Goal: Transaction & Acquisition: Obtain resource

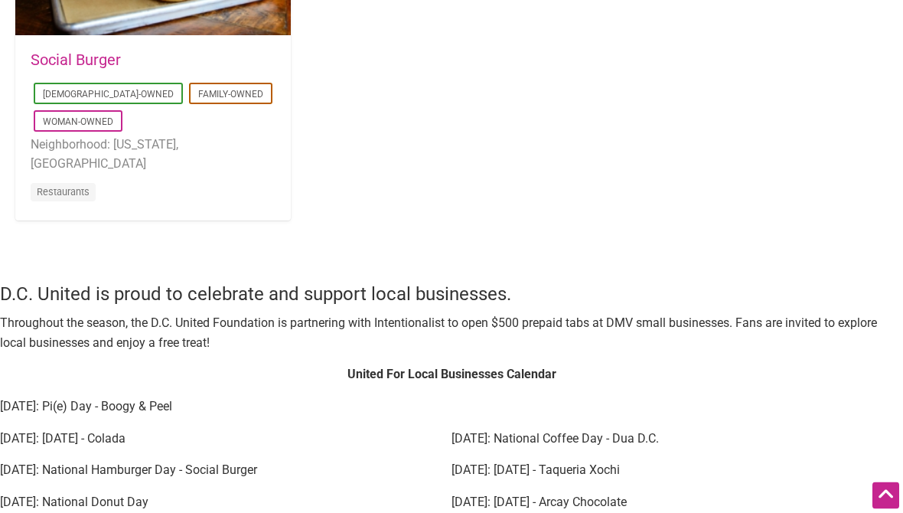
scroll to position [1767, 0]
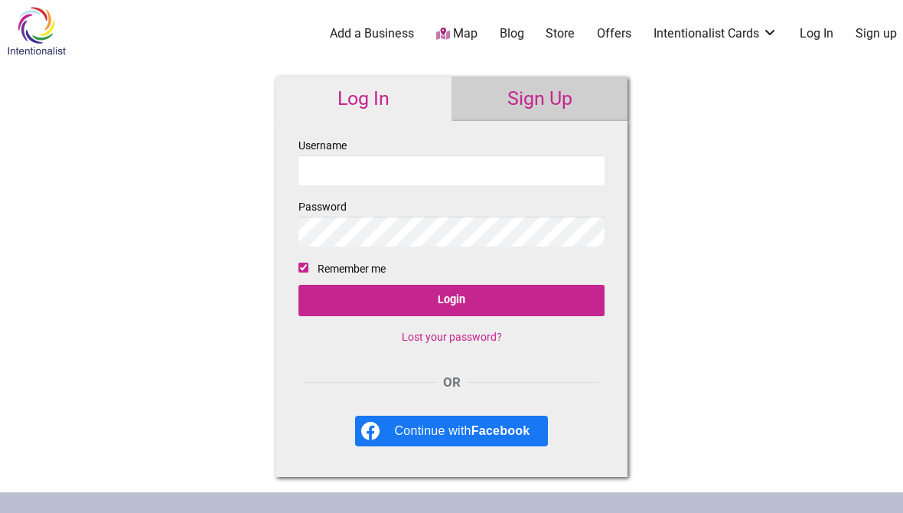
click at [497, 163] on input "Username" at bounding box center [452, 170] width 306 height 30
type input "tam"
click at [572, 96] on link "Sign Up" at bounding box center [540, 99] width 176 height 44
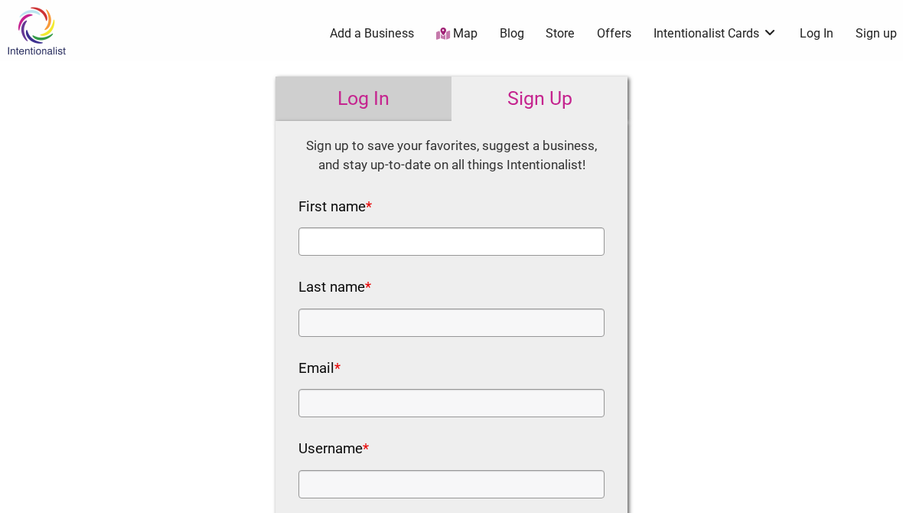
click at [511, 234] on input "First name *" at bounding box center [452, 241] width 306 height 28
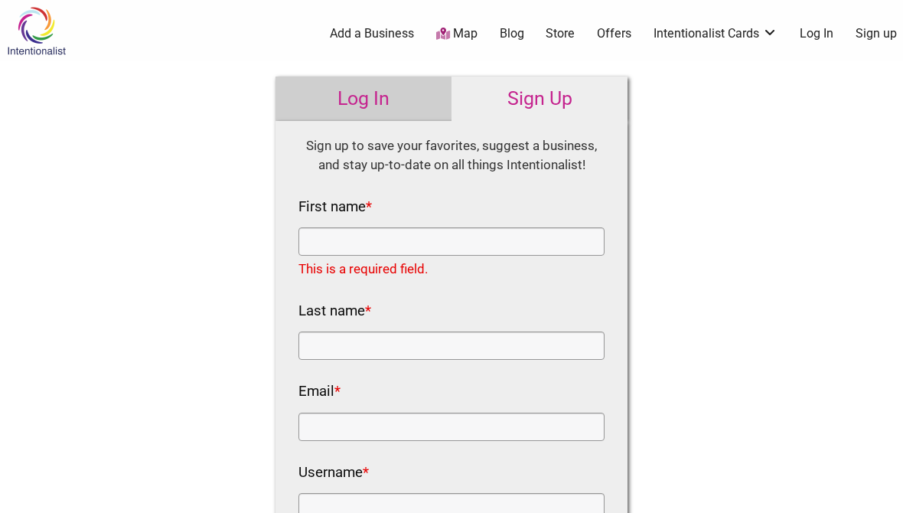
click at [400, 102] on link "Log In" at bounding box center [364, 99] width 176 height 44
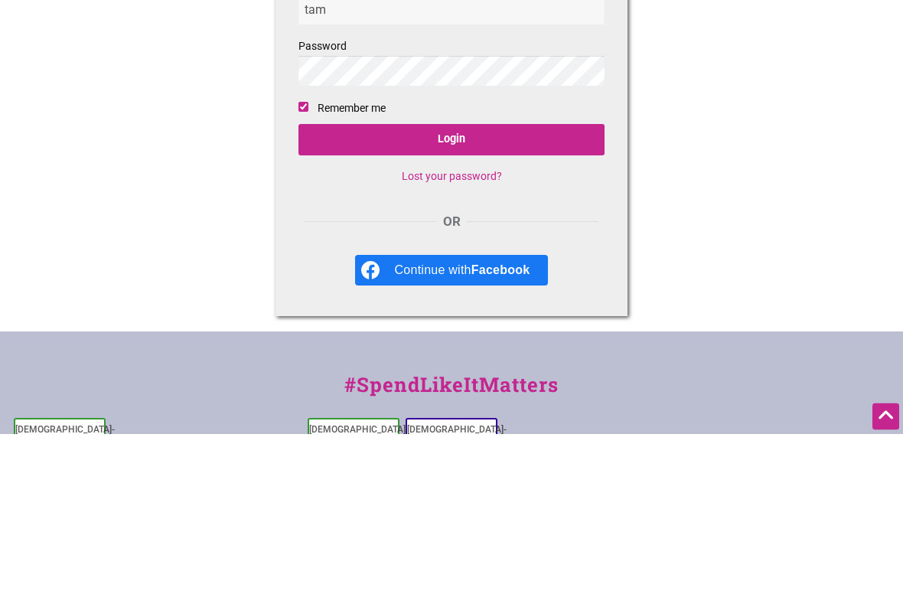
click at [476, 331] on link "Lost your password?" at bounding box center [452, 337] width 100 height 12
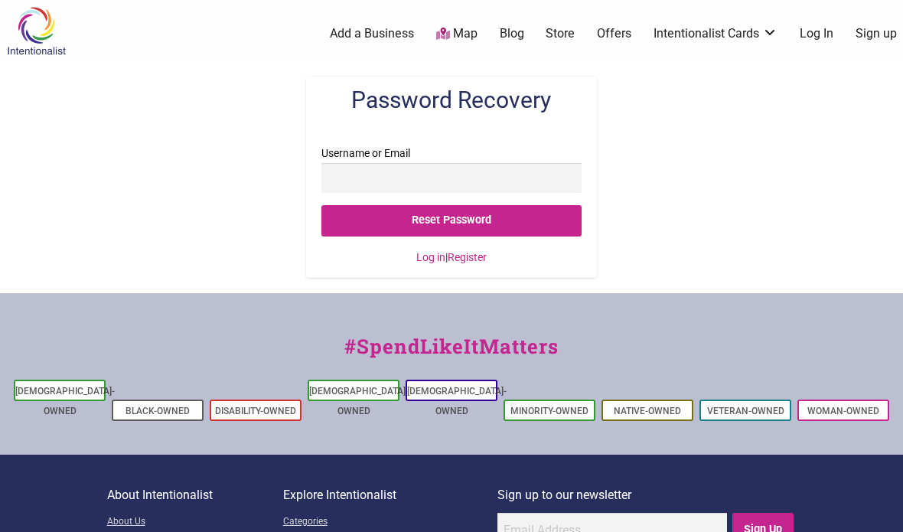
click at [507, 170] on input "Username or Email" at bounding box center [451, 178] width 260 height 30
type input "[EMAIL_ADDRESS][DOMAIN_NAME]"
click at [507, 218] on input "Reset Password" at bounding box center [451, 220] width 260 height 31
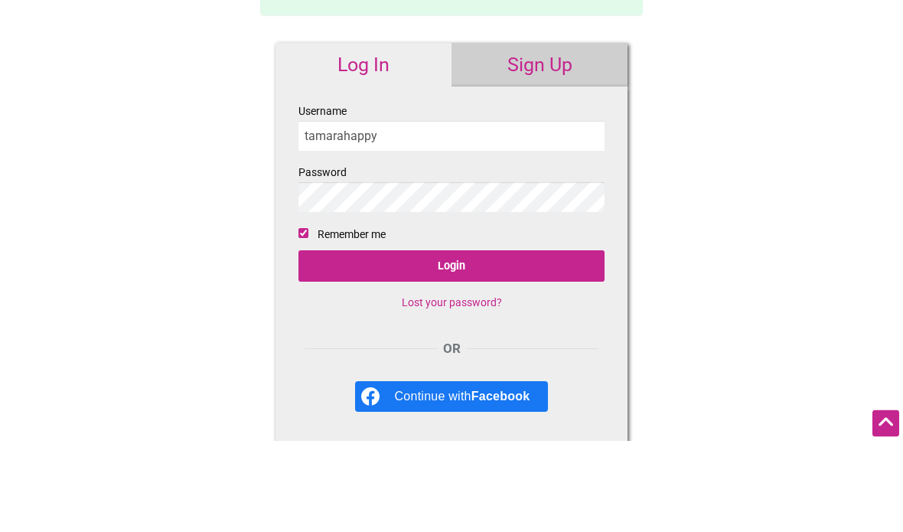
type input "tamarahappy"
click at [470, 342] on input "Login" at bounding box center [452, 357] width 306 height 31
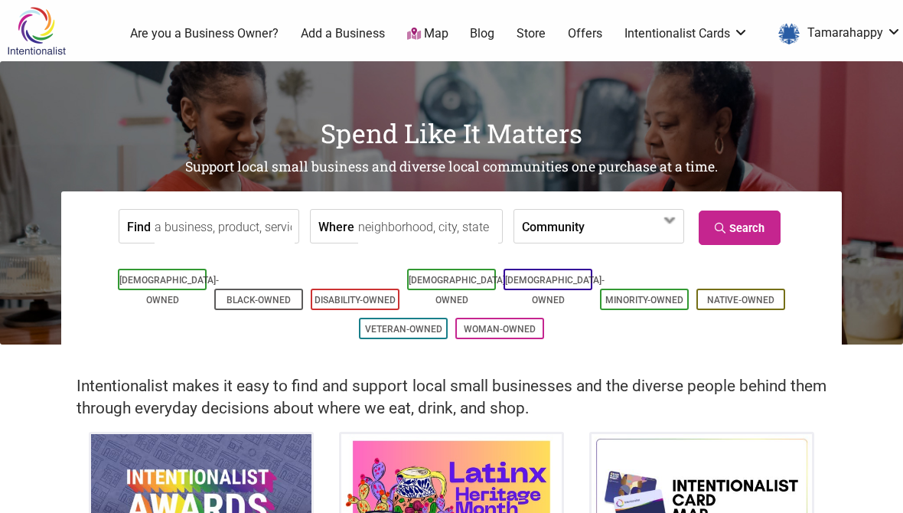
click at [595, 34] on link "Offers" at bounding box center [585, 33] width 34 height 17
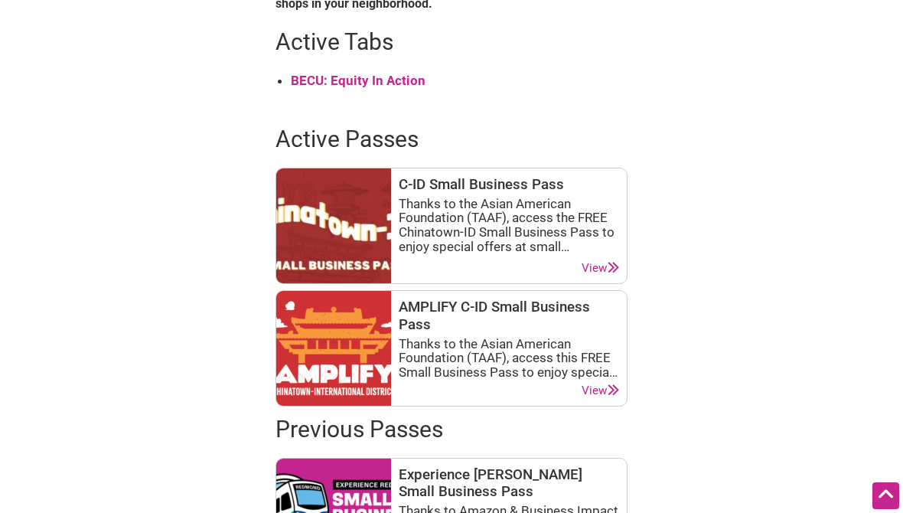
scroll to position [694, 0]
click at [589, 209] on div "Thanks to the Asian American Foundation (TAAF), access the FREE Chinatown-ID Sm…" at bounding box center [509, 225] width 220 height 57
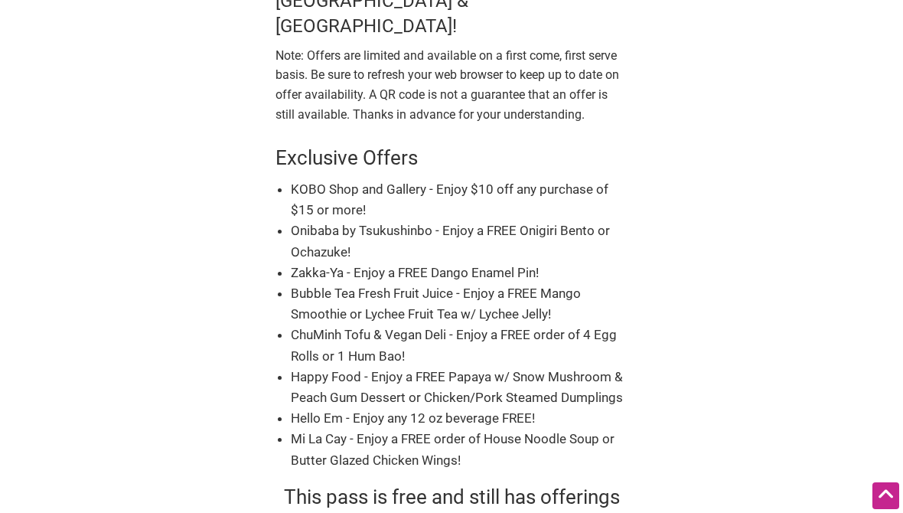
scroll to position [461, 0]
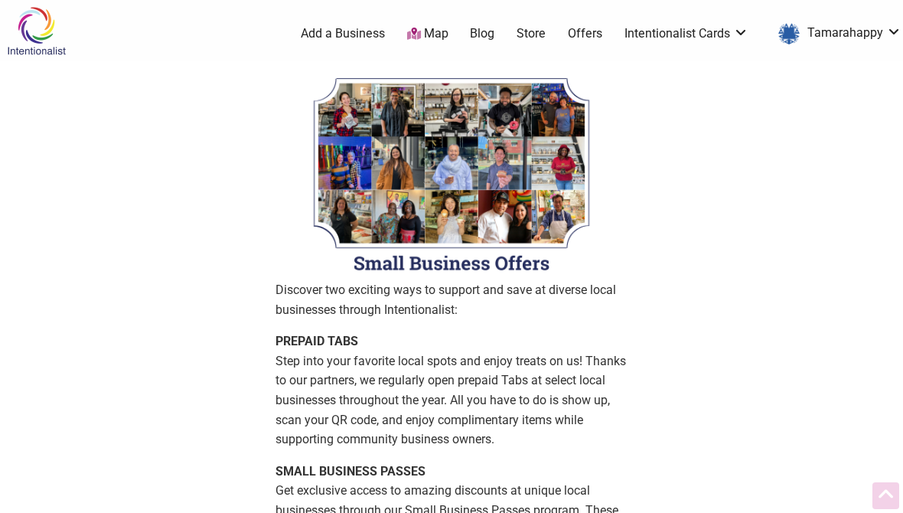
scroll to position [695, 0]
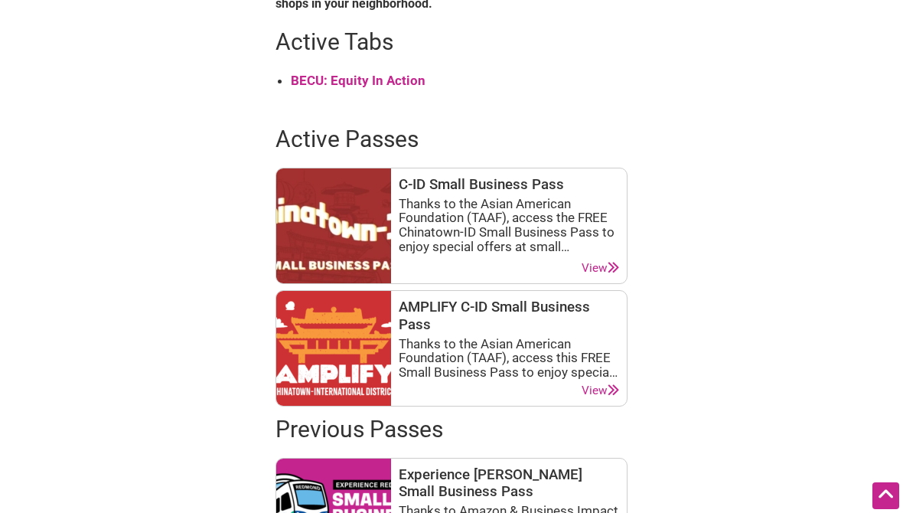
click at [569, 361] on div "Thanks to the Asian American Foundation (TAAF), access this FREE Small Business…" at bounding box center [509, 358] width 220 height 43
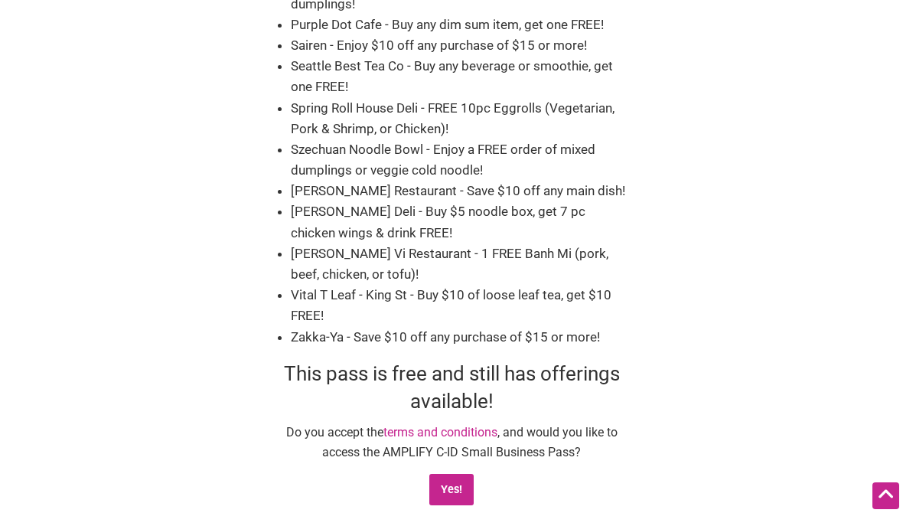
scroll to position [1554, 0]
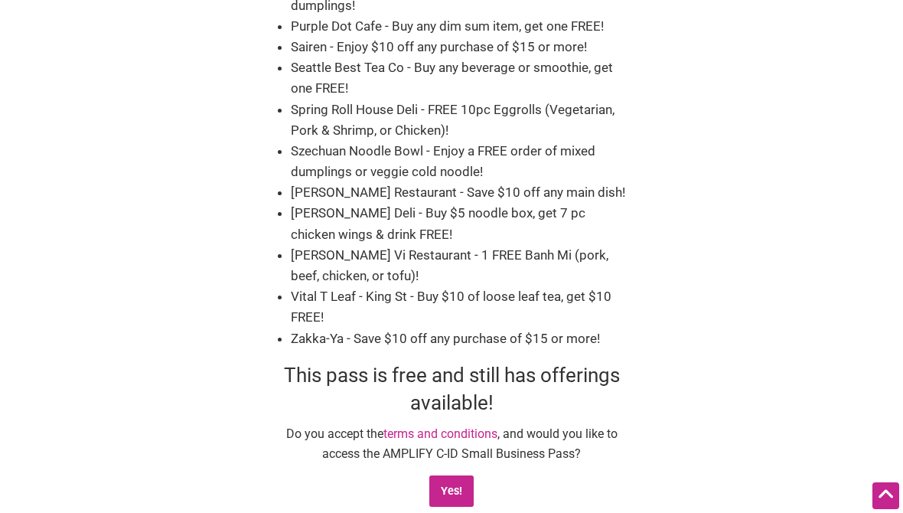
click at [463, 475] on input "Yes!" at bounding box center [451, 490] width 45 height 31
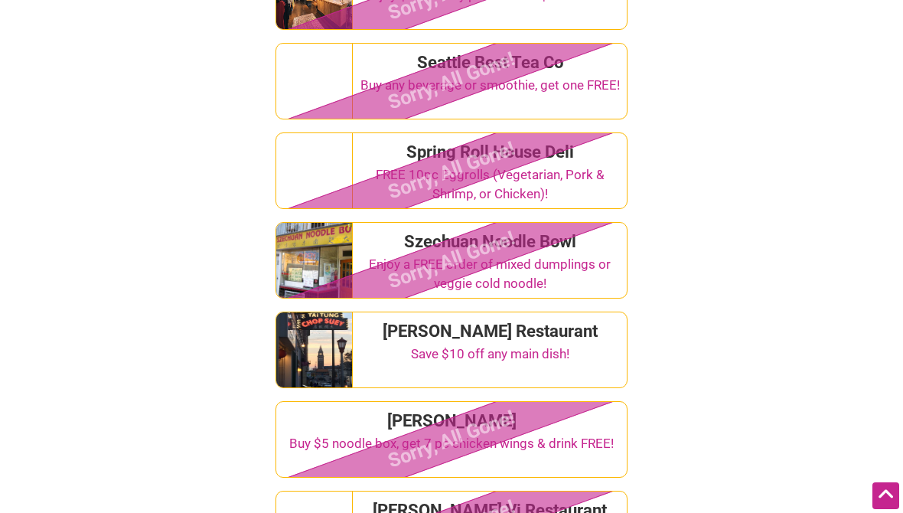
scroll to position [2983, 0]
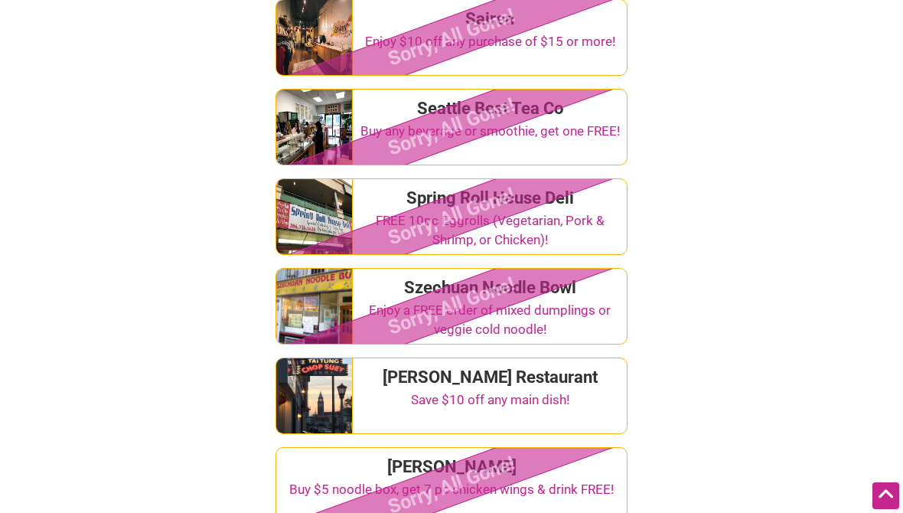
click at [560, 364] on div "[PERSON_NAME] Restaurant" at bounding box center [490, 376] width 262 height 25
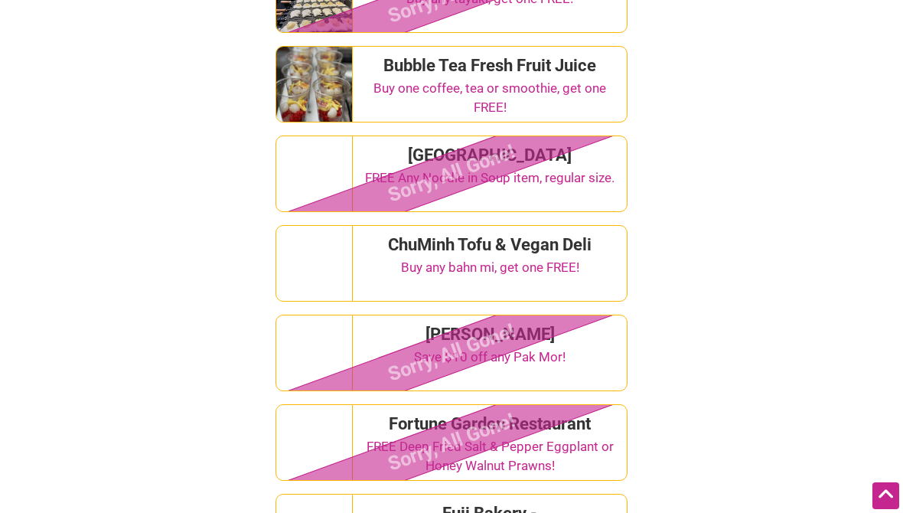
scroll to position [696, 0]
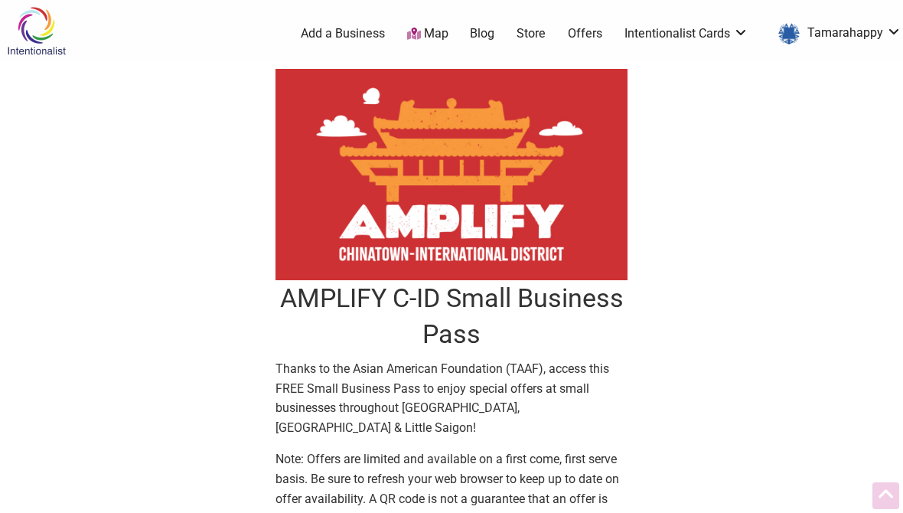
scroll to position [1554, 0]
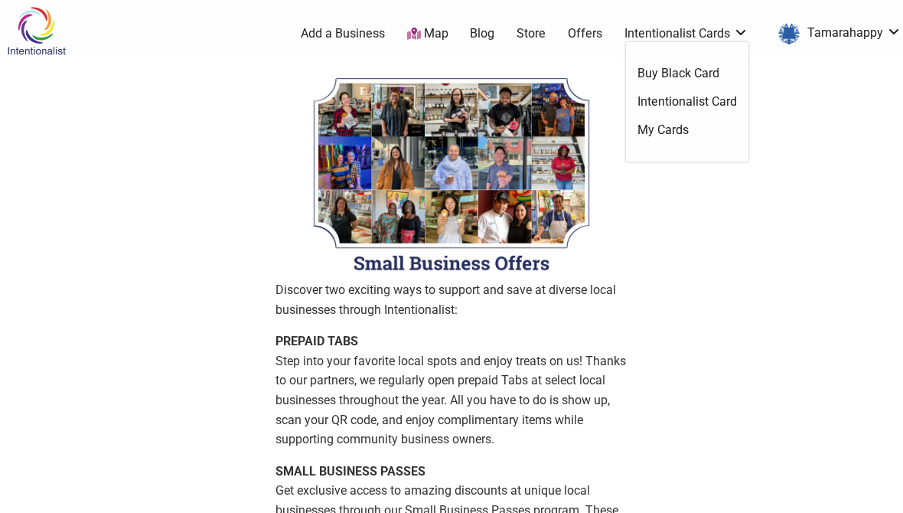
click at [688, 132] on link "My Cards" at bounding box center [688, 130] width 100 height 17
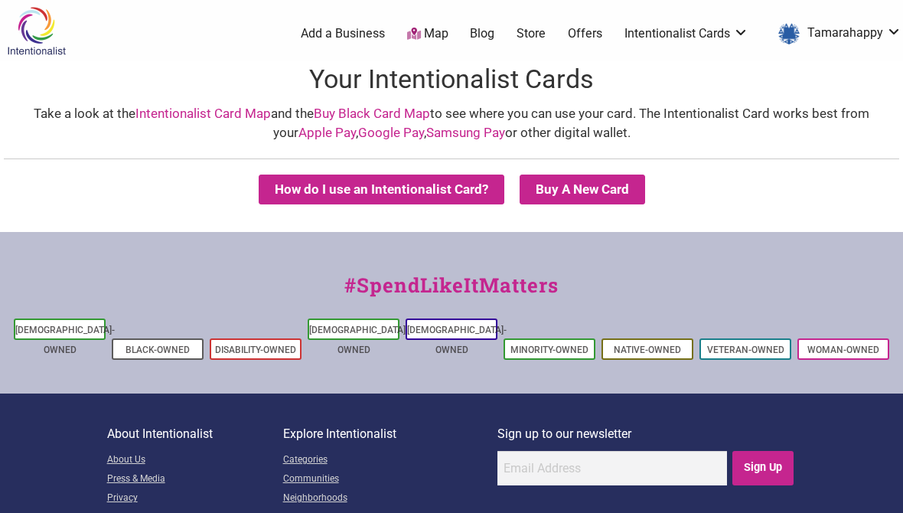
click at [350, 39] on link "Add a Business" at bounding box center [343, 33] width 84 height 17
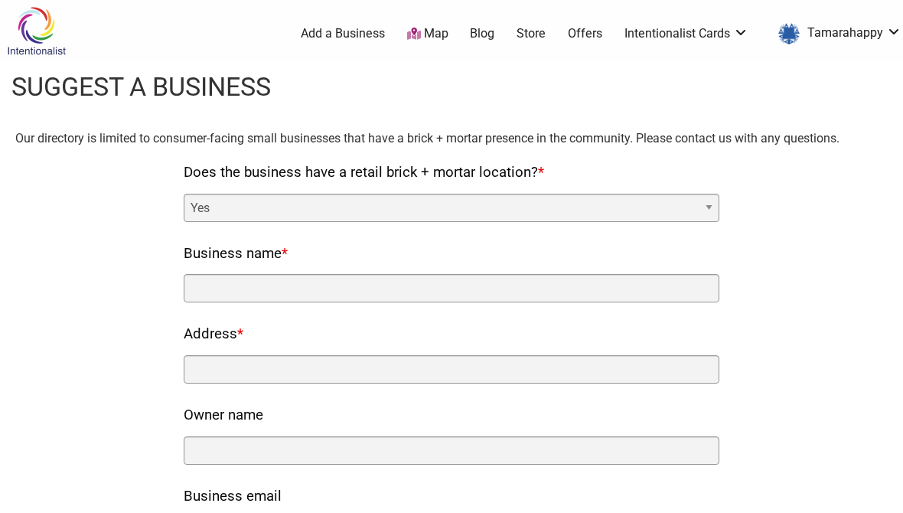
click at [540, 106] on header "Suggest a business" at bounding box center [451, 87] width 903 height 52
click at [53, 31] on img at bounding box center [36, 31] width 73 height 50
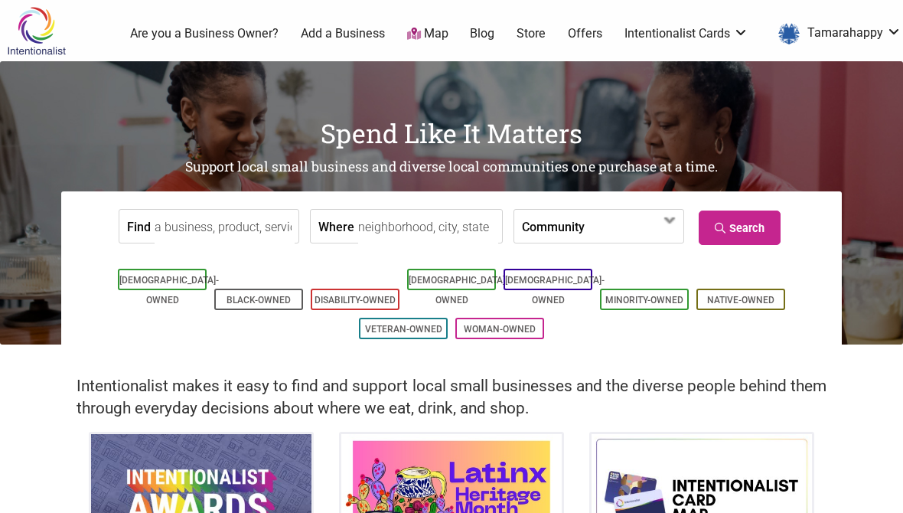
click at [256, 220] on input "Find" at bounding box center [225, 227] width 140 height 34
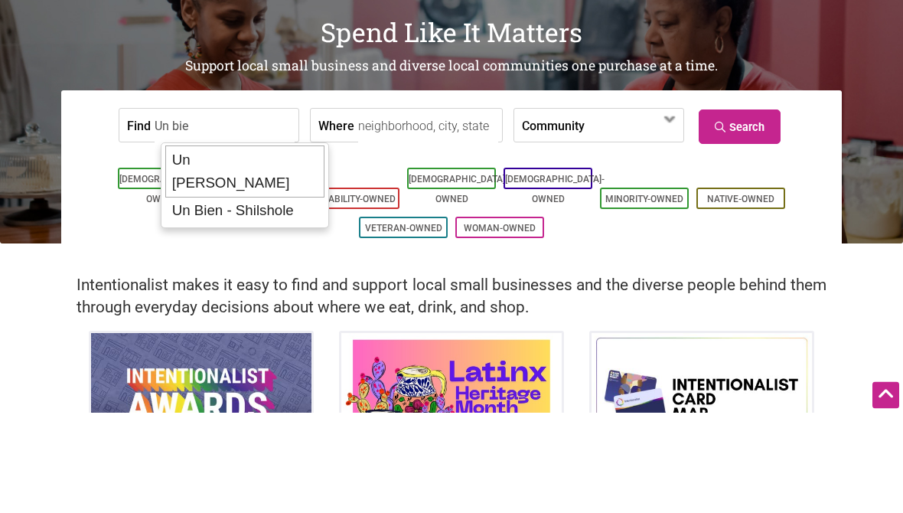
click at [288, 246] on div "Un [PERSON_NAME]" at bounding box center [244, 272] width 159 height 52
type input "Un [PERSON_NAME]"
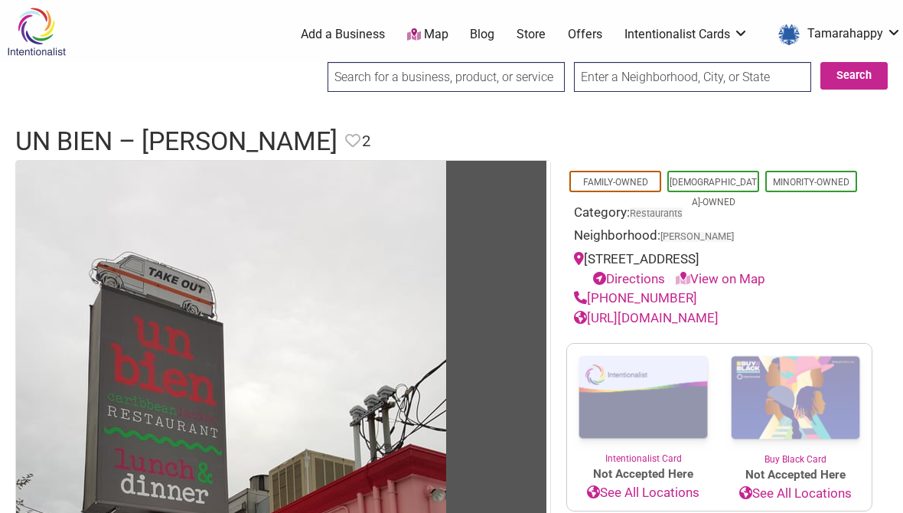
click at [404, 70] on input "search" at bounding box center [446, 76] width 237 height 30
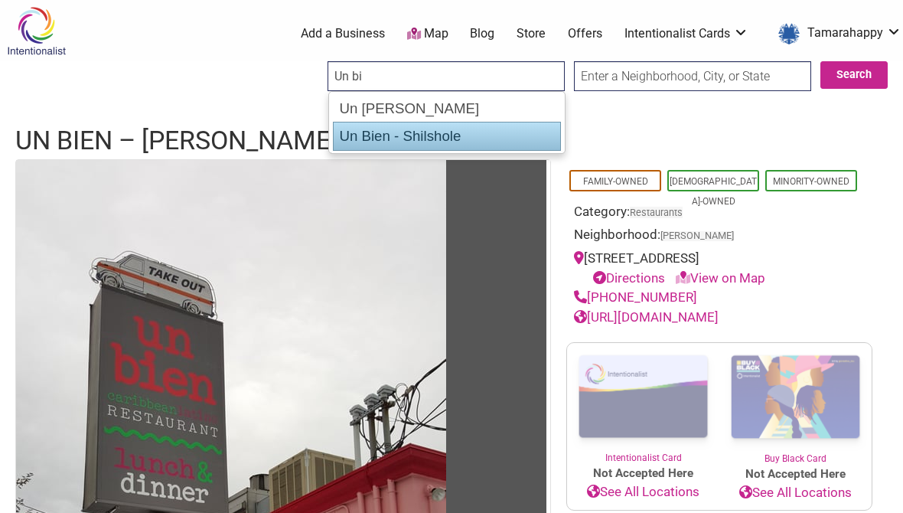
click at [481, 135] on div "Un Bien - Shilshole" at bounding box center [447, 136] width 228 height 29
type input "Un Bien - Shilshole"
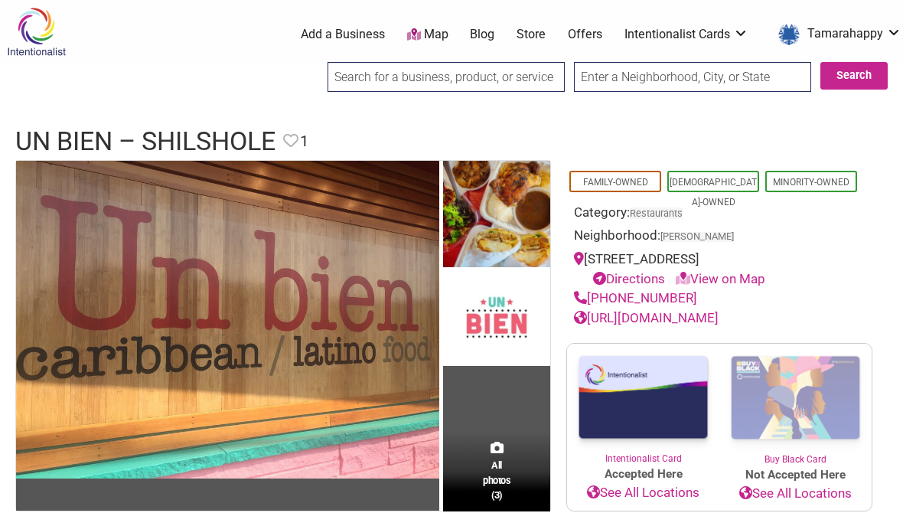
click at [498, 80] on input "search" at bounding box center [446, 76] width 237 height 30
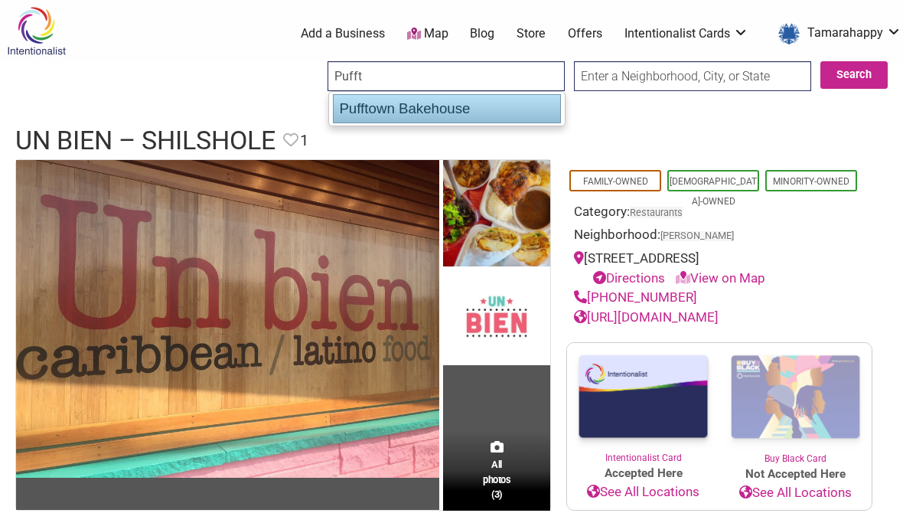
click at [503, 115] on div "Pufftown Bakehouse" at bounding box center [447, 108] width 228 height 29
type input "Pufftown Bakehouse"
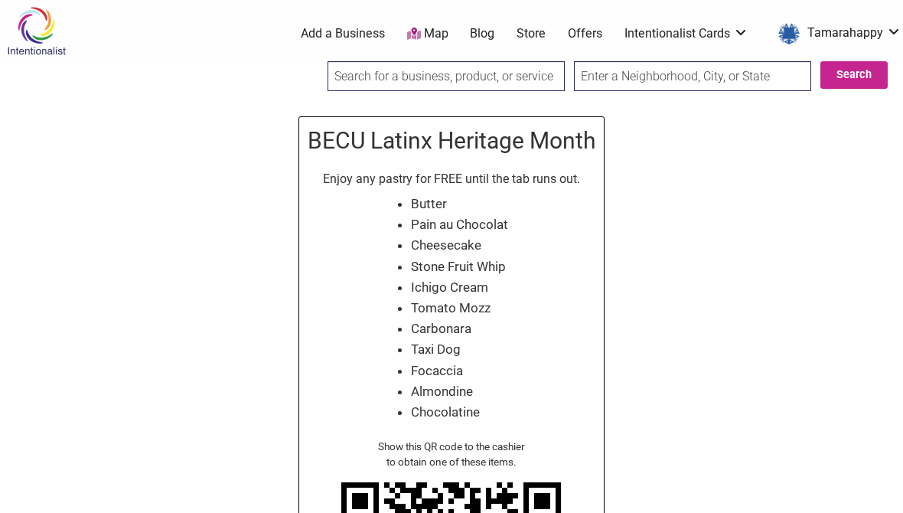
click at [582, 28] on link "Offers" at bounding box center [585, 33] width 34 height 17
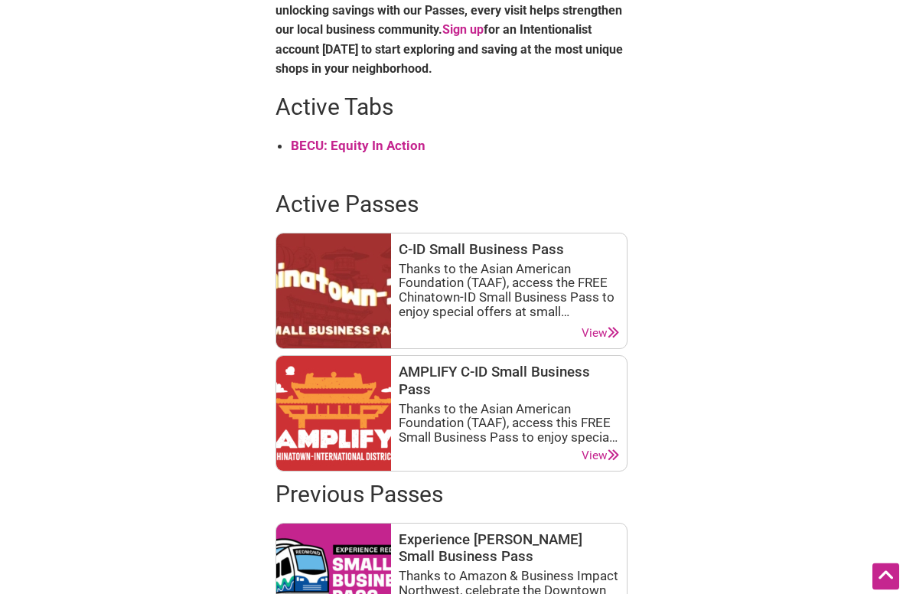
scroll to position [683, 0]
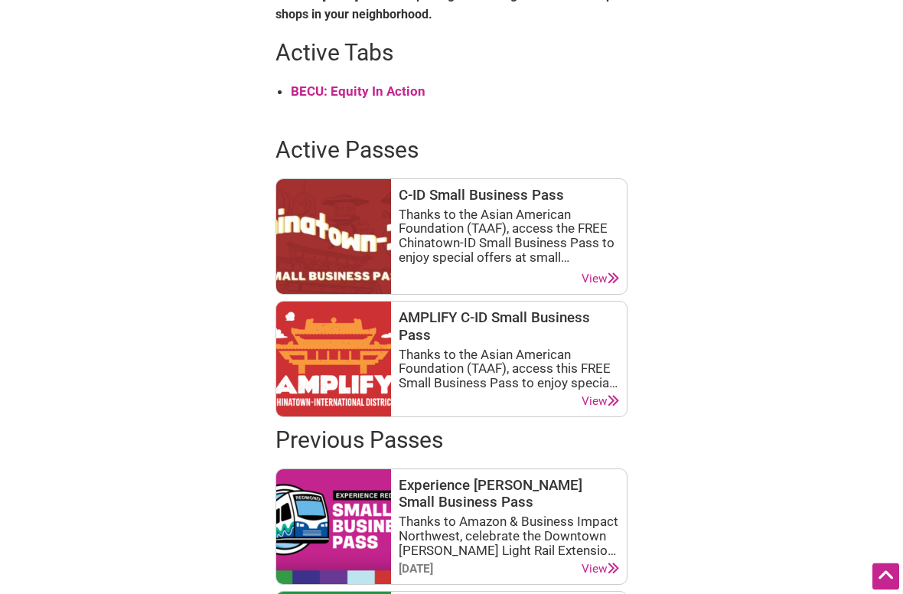
click at [590, 233] on div "Thanks to the Asian American Foundation (TAAF), access the FREE Chinatown-ID Sm…" at bounding box center [509, 236] width 220 height 57
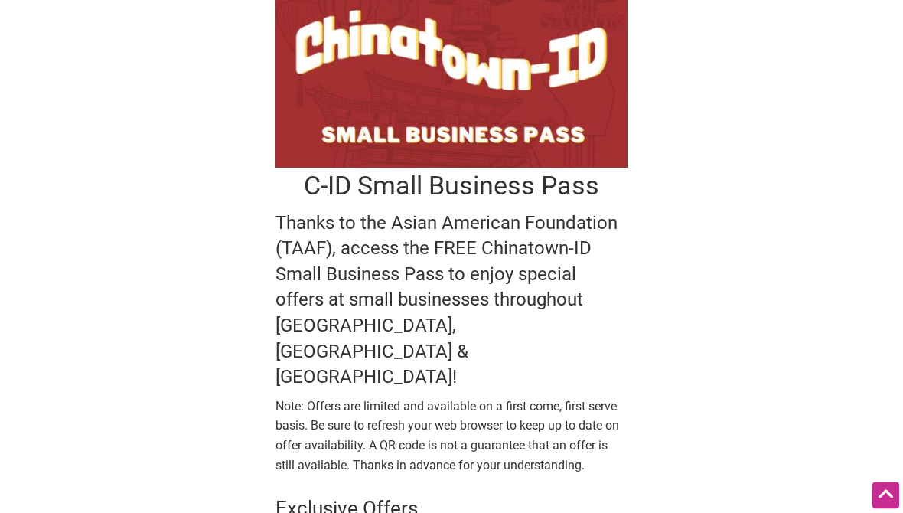
scroll to position [56, 0]
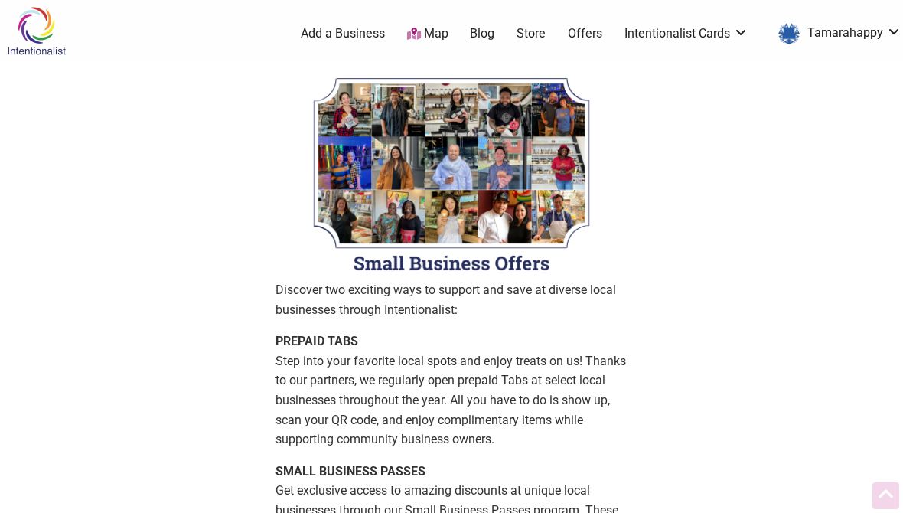
scroll to position [726, 0]
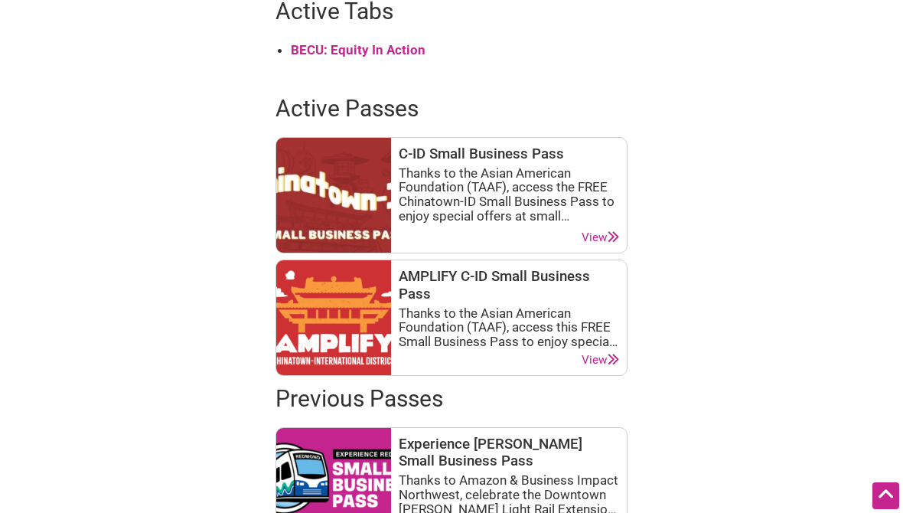
click at [485, 311] on div "Thanks to the Asian American Foundation (TAAF), access this FREE Small Business…" at bounding box center [509, 327] width 220 height 43
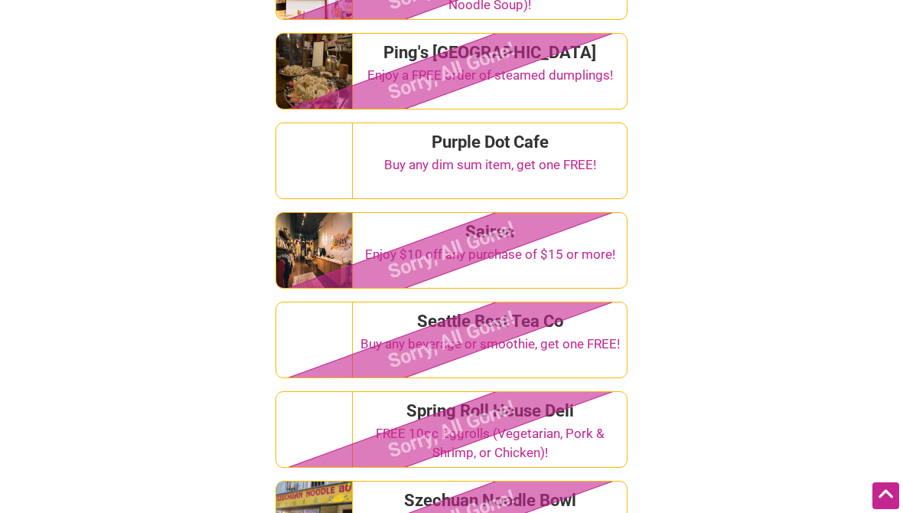
scroll to position [2752, 0]
